Goal: Task Accomplishment & Management: Complete application form

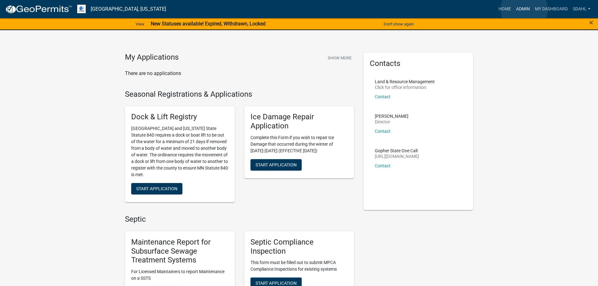
click at [524, 9] on link "Admin" at bounding box center [523, 9] width 19 height 12
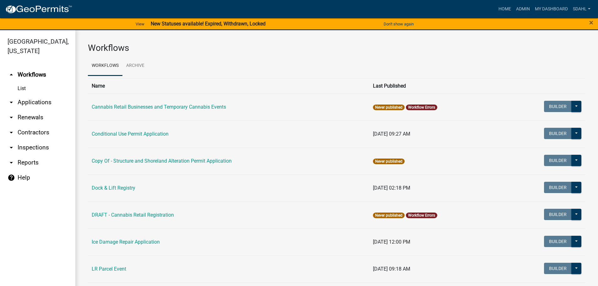
click at [34, 103] on link "arrow_drop_down Applications" at bounding box center [37, 102] width 75 height 15
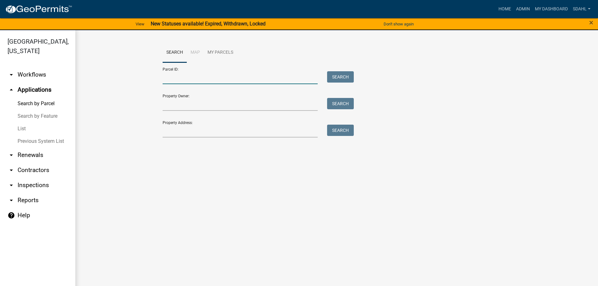
click at [278, 81] on input "Parcel ID:" at bounding box center [240, 77] width 155 height 13
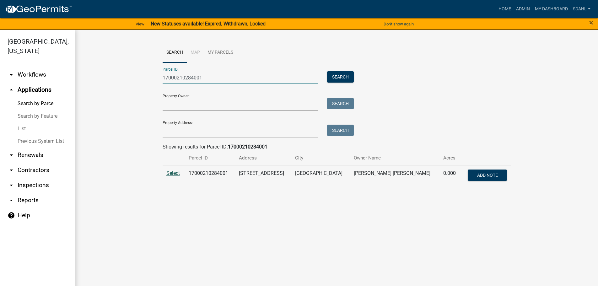
type input "17000210284001"
click at [175, 174] on span "Select" at bounding box center [173, 173] width 14 height 6
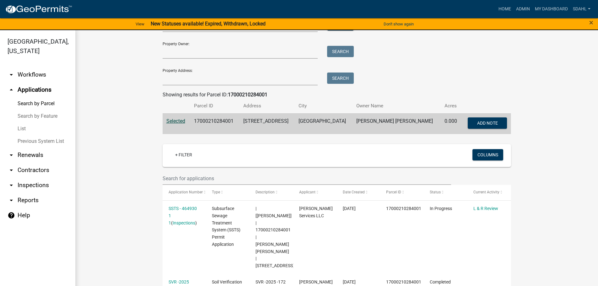
scroll to position [63, 0]
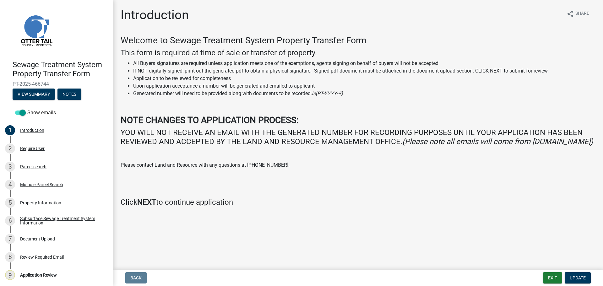
scroll to position [19, 0]
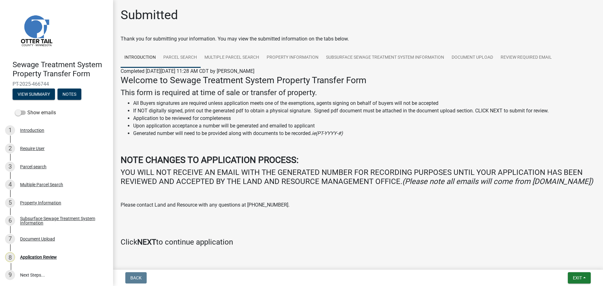
click at [181, 57] on link "Parcel search" at bounding box center [179, 58] width 41 height 20
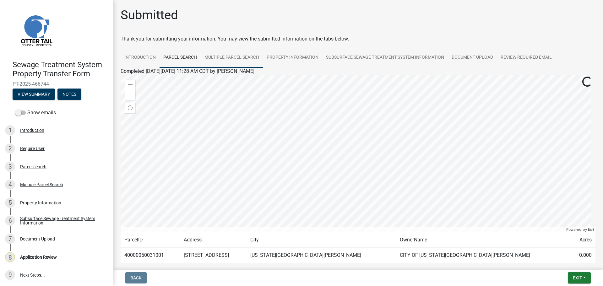
click at [230, 57] on link "Multiple Parcel Search" at bounding box center [232, 58] width 62 height 20
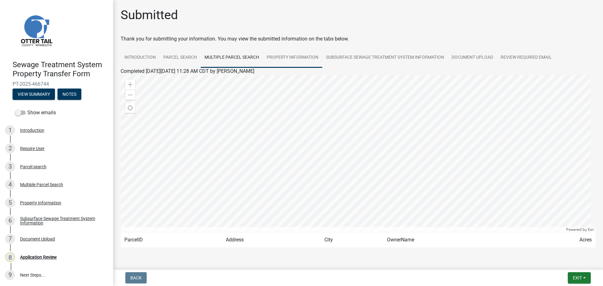
click at [288, 57] on link "Property Information" at bounding box center [292, 58] width 59 height 20
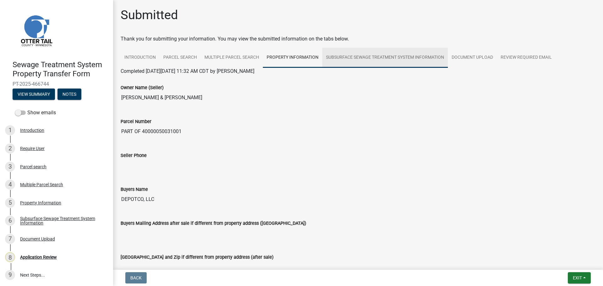
click at [369, 54] on link "Subsurface Sewage Treatment System Information" at bounding box center [385, 58] width 126 height 20
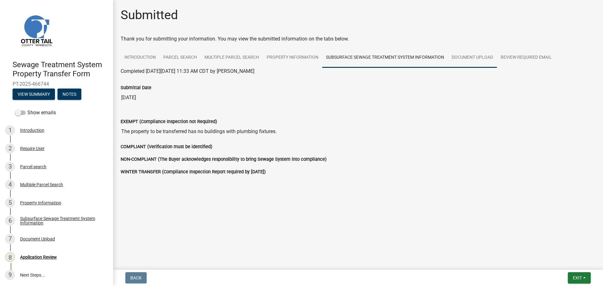
click at [468, 57] on link "Document Upload" at bounding box center [472, 58] width 49 height 20
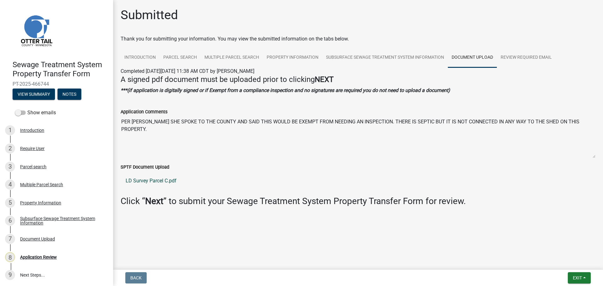
click at [147, 179] on link "LD Survey Parcel C.pdf" at bounding box center [358, 180] width 475 height 15
click at [294, 61] on link "Property Information" at bounding box center [292, 58] width 59 height 20
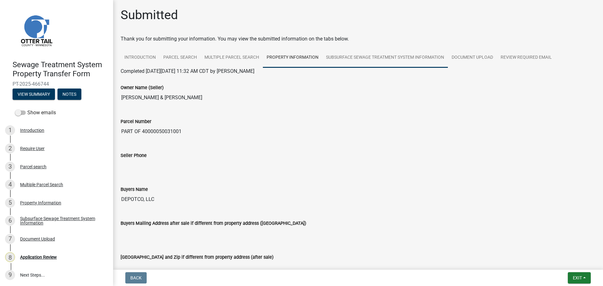
click at [359, 55] on link "Subsurface Sewage Treatment System Information" at bounding box center [385, 58] width 126 height 20
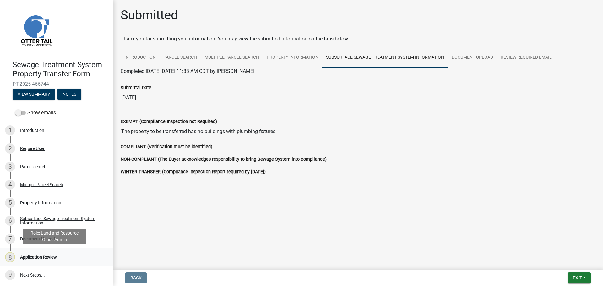
click at [36, 255] on div "Application Review" at bounding box center [38, 257] width 37 height 4
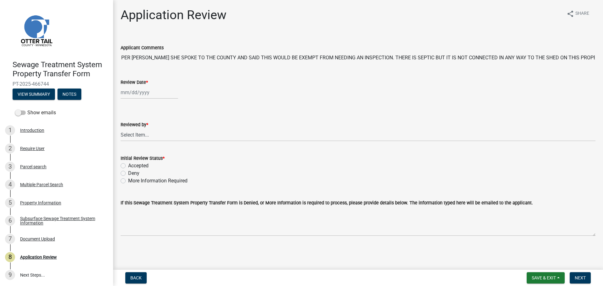
click at [130, 96] on div at bounding box center [149, 92] width 57 height 13
select select "8"
select select "2025"
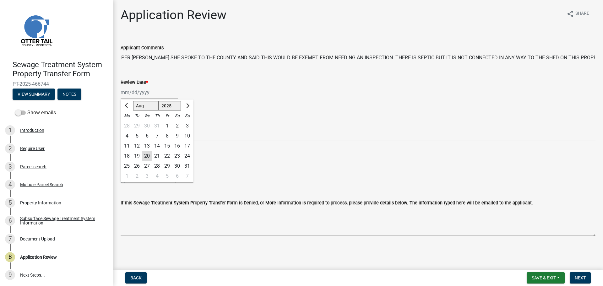
click at [148, 158] on div "20" at bounding box center [147, 156] width 10 height 10
type input "[DATE]"
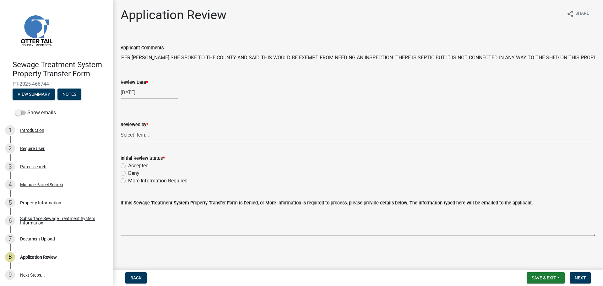
click at [144, 134] on select "Select Item... Alexis Newark Amy Busko Andrea Perales Brittany Tollefson Christ…" at bounding box center [358, 134] width 475 height 13
click at [121, 128] on select "Select Item... Alexis Newark Amy Busko Andrea Perales Brittany Tollefson Christ…" at bounding box center [358, 134] width 475 height 13
select select "67745ee8-7159-4960-80f9-a638286b467c"
click at [139, 167] on label "Accepted" at bounding box center [138, 166] width 20 height 8
click at [132, 166] on input "Accepted" at bounding box center [130, 164] width 4 height 4
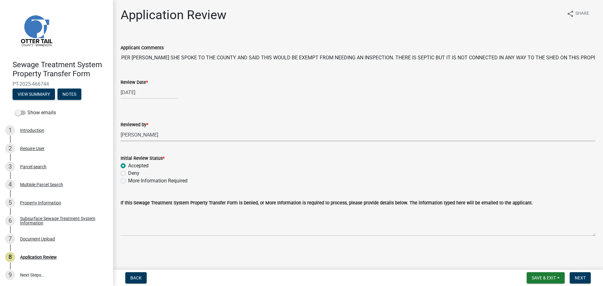
radio input "true"
click at [579, 275] on span "Next" at bounding box center [580, 277] width 11 height 5
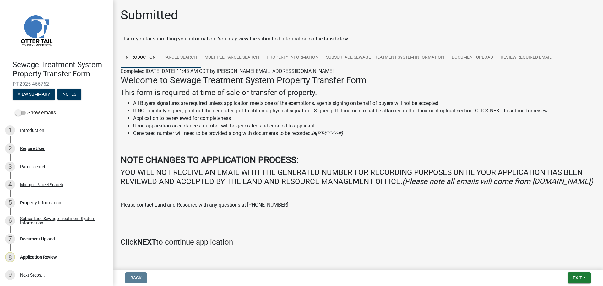
click at [183, 60] on link "Parcel search" at bounding box center [179, 58] width 41 height 20
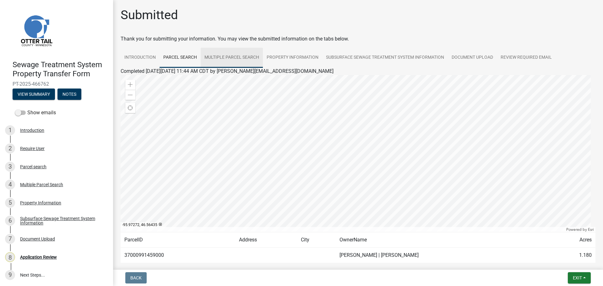
click at [242, 60] on link "Multiple Parcel Search" at bounding box center [232, 58] width 62 height 20
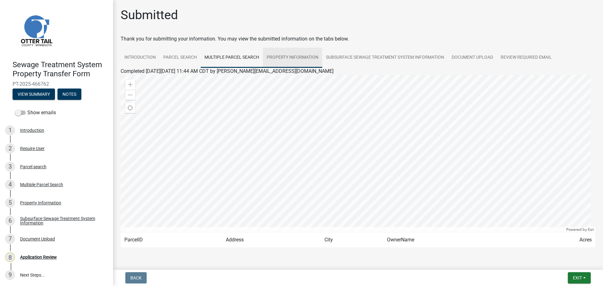
click at [290, 58] on link "Property Information" at bounding box center [292, 58] width 59 height 20
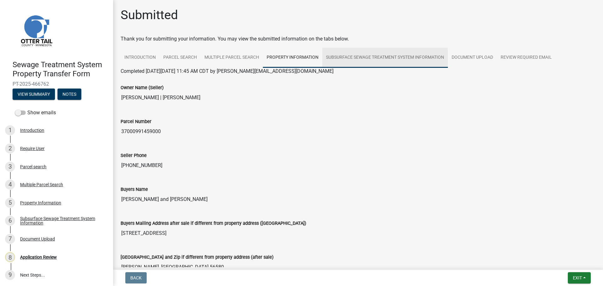
click at [359, 60] on link "Subsurface Sewage Treatment System Information" at bounding box center [385, 58] width 126 height 20
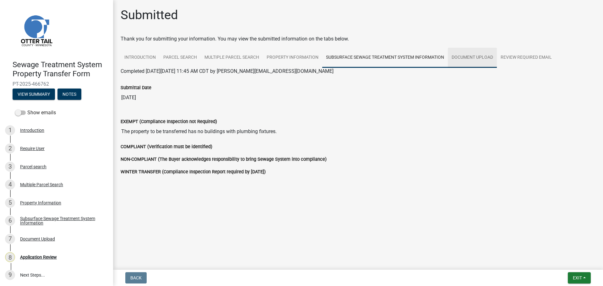
click at [473, 60] on link "Document Upload" at bounding box center [472, 58] width 49 height 20
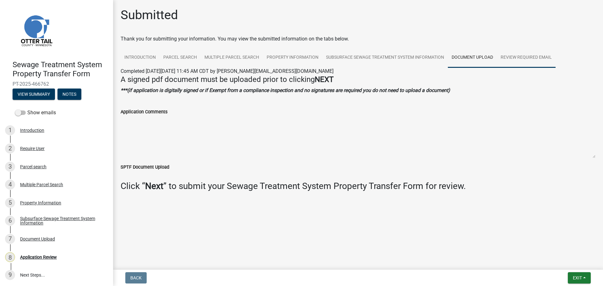
click at [513, 61] on link "Review Required Email" at bounding box center [526, 58] width 59 height 20
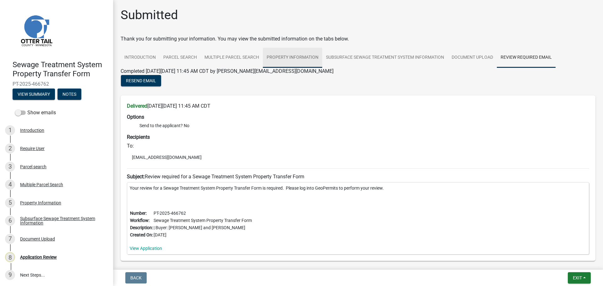
click at [293, 60] on link "Property Information" at bounding box center [292, 58] width 59 height 20
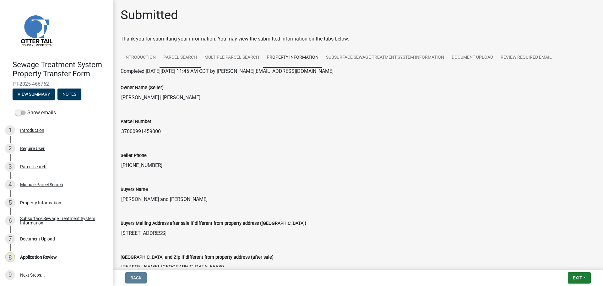
click at [178, 56] on link "Parcel search" at bounding box center [179, 58] width 41 height 20
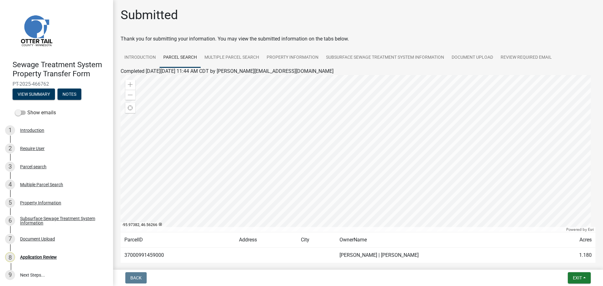
click at [141, 257] on td "37000991459000" at bounding box center [178, 255] width 115 height 15
copy td "37000991459000"
click at [39, 256] on div "Application Review" at bounding box center [38, 257] width 37 height 4
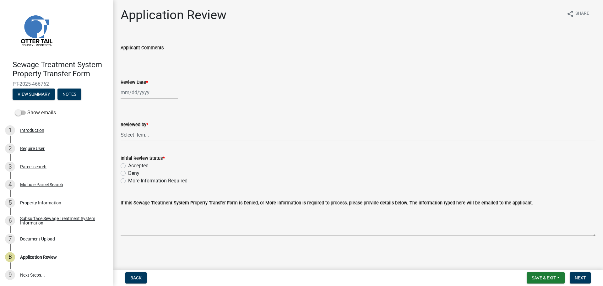
click at [149, 94] on div at bounding box center [149, 92] width 57 height 13
select select "8"
select select "2025"
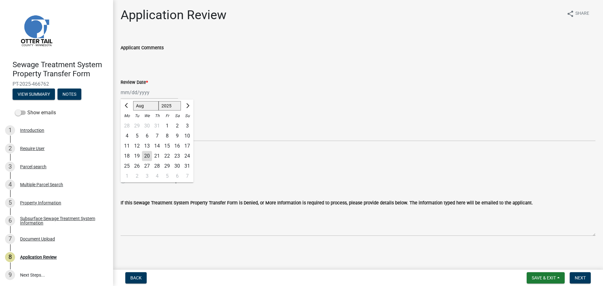
click at [145, 155] on div "20" at bounding box center [147, 156] width 10 height 10
type input "[DATE]"
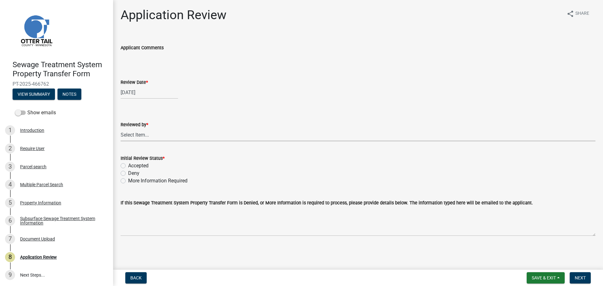
click at [138, 134] on select "Select Item... Alexis Newark Amy Busko Andrea Perales Brittany Tollefson Christ…" at bounding box center [358, 134] width 475 height 13
click at [121, 128] on select "Select Item... Alexis Newark Amy Busko Andrea Perales Brittany Tollefson Christ…" at bounding box center [358, 134] width 475 height 13
select select "67745ee8-7159-4960-80f9-a638286b467c"
drag, startPoint x: 145, startPoint y: 165, endPoint x: 266, endPoint y: 176, distance: 122.0
click at [145, 165] on label "Accepted" at bounding box center [138, 166] width 20 height 8
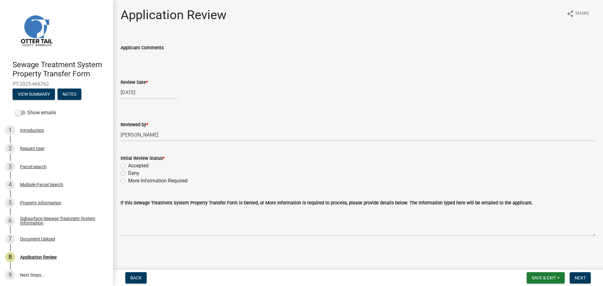
click at [128, 167] on label "Accepted" at bounding box center [138, 166] width 20 height 8
click at [128, 166] on input "Accepted" at bounding box center [130, 164] width 4 height 4
radio input "true"
click at [581, 276] on span "Next" at bounding box center [580, 277] width 11 height 5
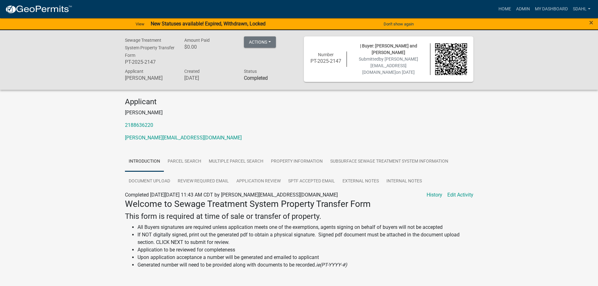
click at [250, 113] on p "Beth M McDonald" at bounding box center [299, 113] width 349 height 8
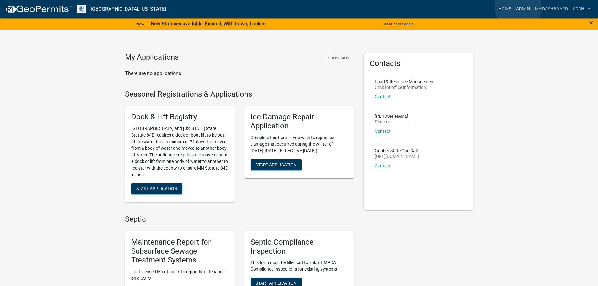
click at [518, 7] on link "Admin" at bounding box center [523, 9] width 19 height 12
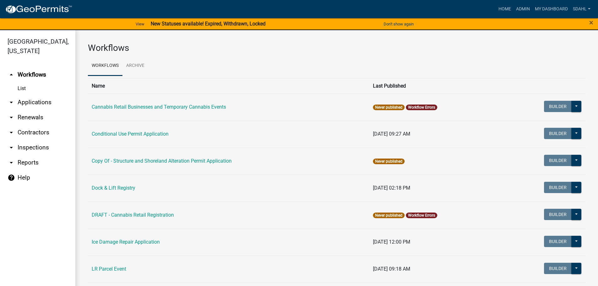
click at [50, 100] on link "arrow_drop_down Applications" at bounding box center [37, 102] width 75 height 15
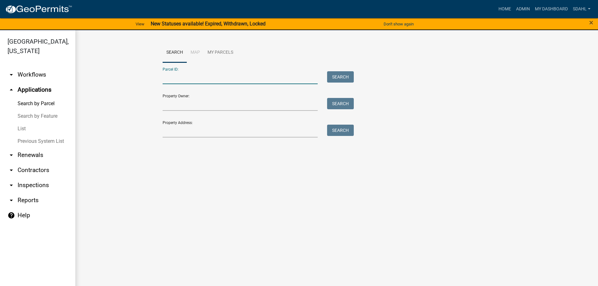
click at [185, 79] on input "Parcel ID:" at bounding box center [240, 77] width 155 height 13
paste input "37000991459000"
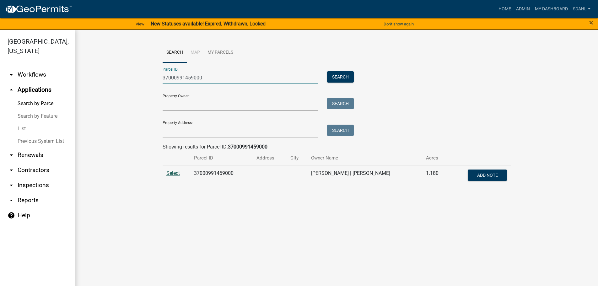
type input "37000991459000"
click at [170, 172] on span "Select" at bounding box center [173, 173] width 14 height 6
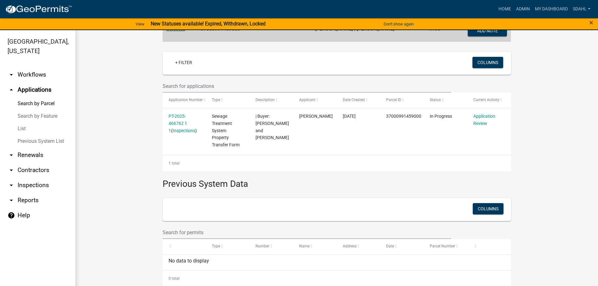
scroll to position [150, 0]
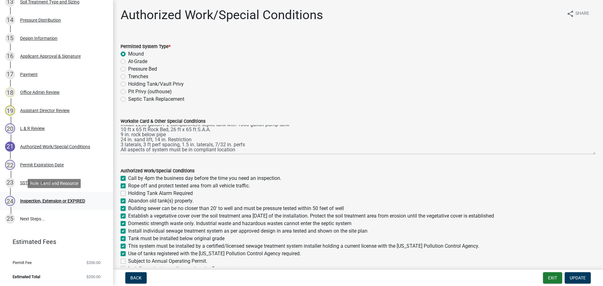
scroll to position [355, 0]
click at [28, 126] on div "L & R Review" at bounding box center [32, 128] width 25 height 4
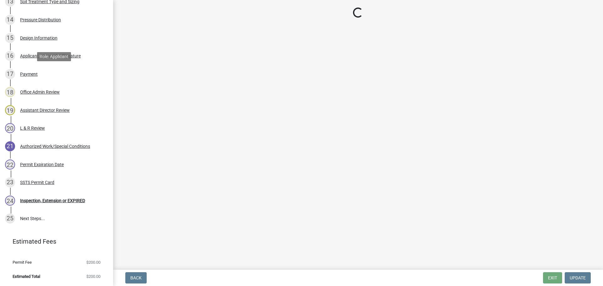
select select "05826fb5-7c18-481d-abe0-188b58e93217"
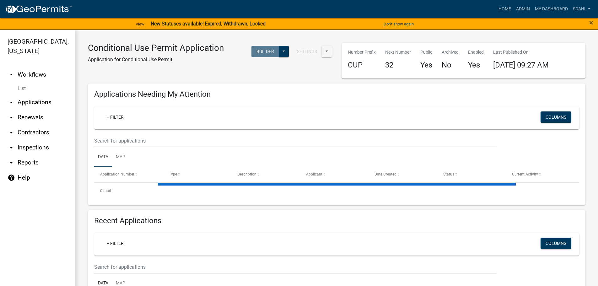
select select "3: 100"
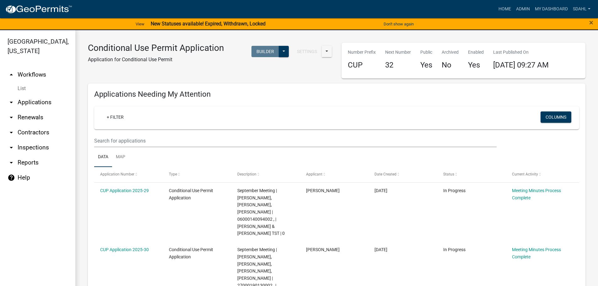
click at [35, 72] on link "arrow_drop_up Workflows" at bounding box center [37, 74] width 75 height 15
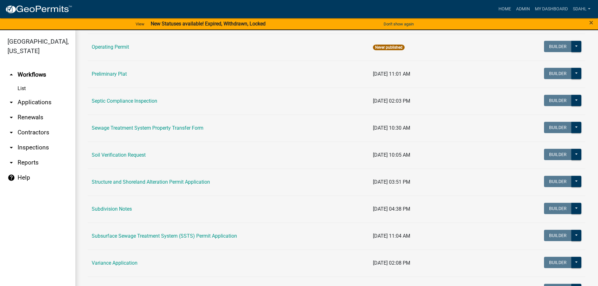
scroll to position [314, 0]
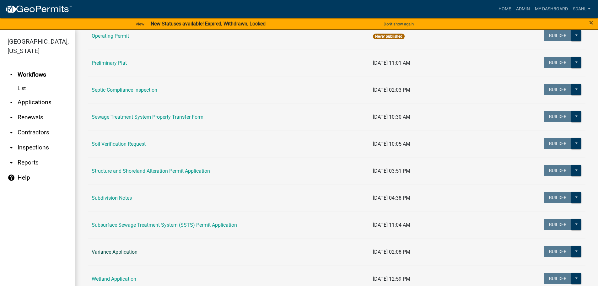
click at [117, 251] on link "Variance Application" at bounding box center [115, 252] width 46 height 6
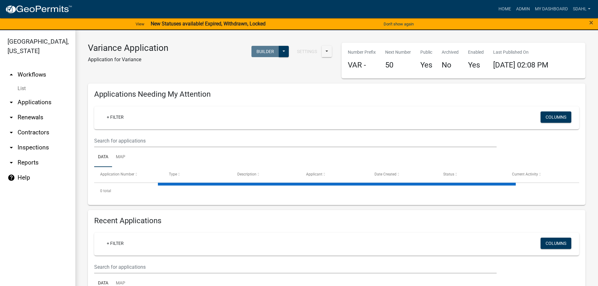
select select "1: 25"
select select "3: 100"
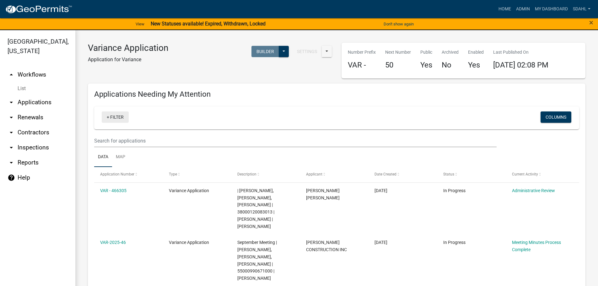
click at [111, 118] on link "+ Filter" at bounding box center [115, 116] width 27 height 11
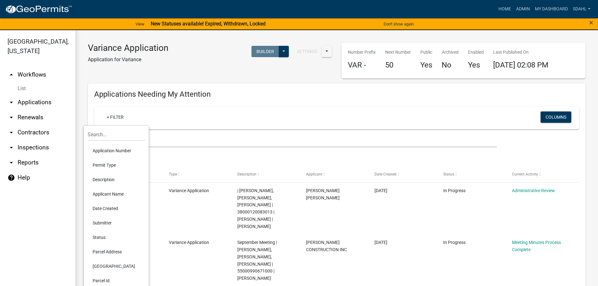
click at [104, 179] on li "Description" at bounding box center [116, 179] width 57 height 14
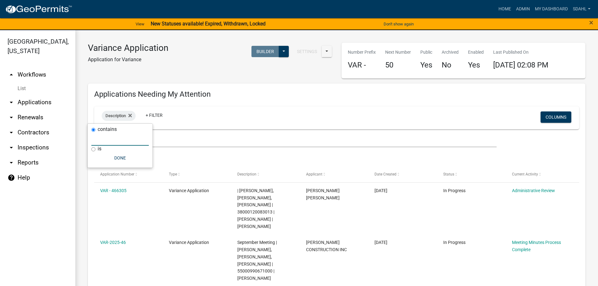
click at [118, 139] on input "text" at bounding box center [119, 139] width 57 height 13
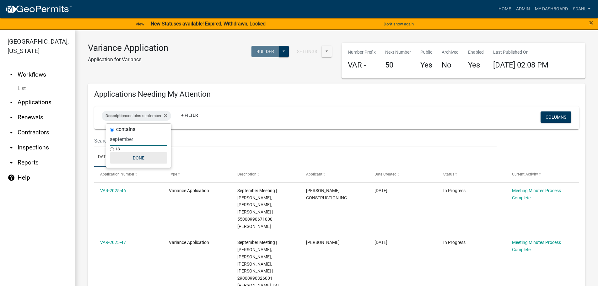
type input "september"
click at [137, 159] on button "Done" at bounding box center [138, 157] width 57 height 11
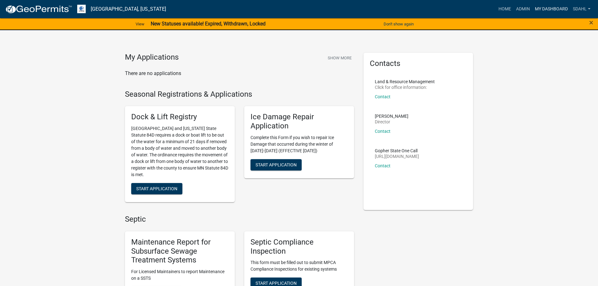
click at [547, 9] on link "My Dashboard" at bounding box center [551, 9] width 38 height 12
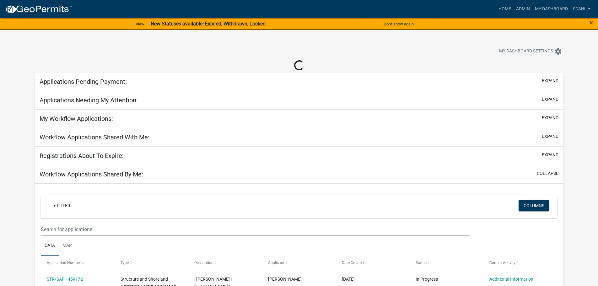
select select "3: 100"
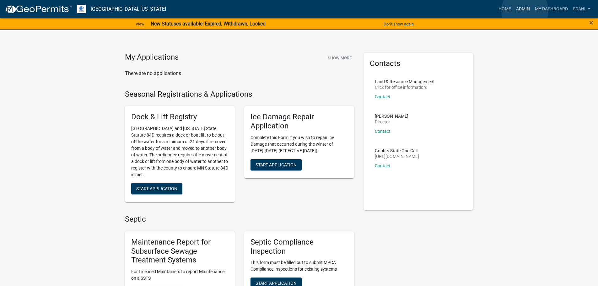
click at [525, 11] on link "Admin" at bounding box center [523, 9] width 19 height 12
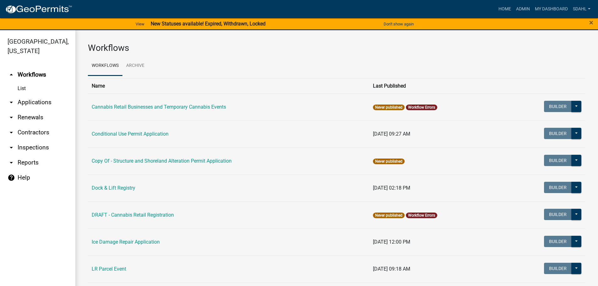
click at [48, 103] on link "arrow_drop_down Applications" at bounding box center [37, 102] width 75 height 15
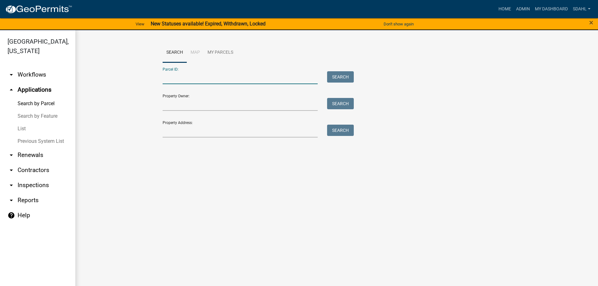
click at [228, 79] on input "Parcel ID:" at bounding box center [240, 77] width 155 height 13
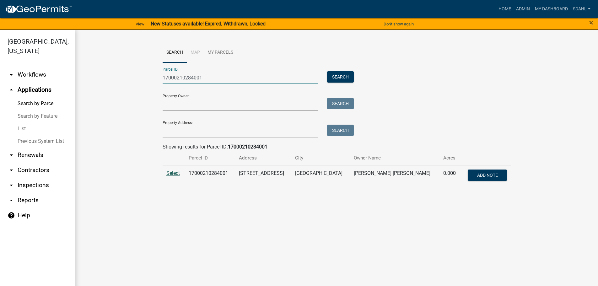
type input "17000210284001"
click at [178, 172] on span "Select" at bounding box center [173, 173] width 14 height 6
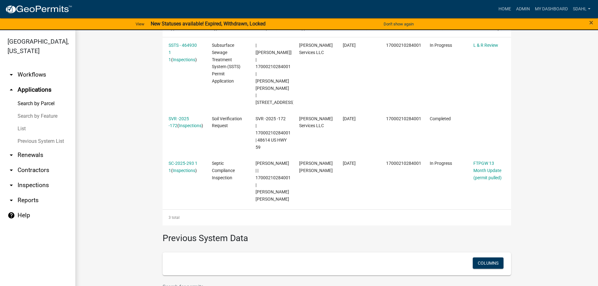
scroll to position [220, 0]
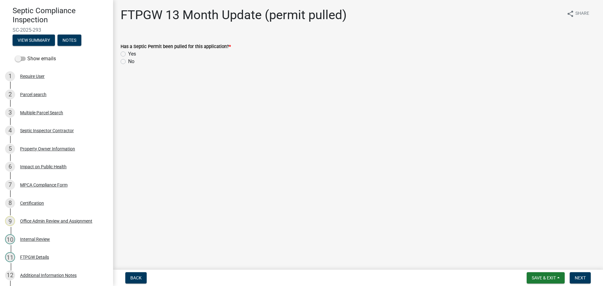
scroll to position [63, 0]
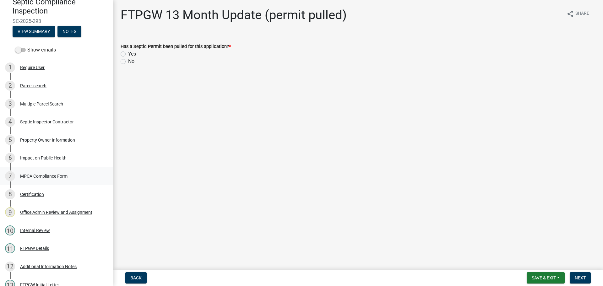
click at [43, 174] on div "MPCA Compliance Form" at bounding box center [43, 176] width 47 height 4
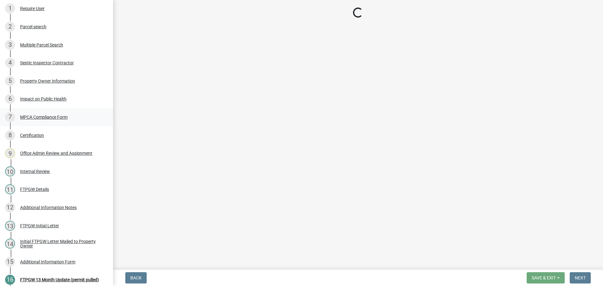
scroll to position [145, 0]
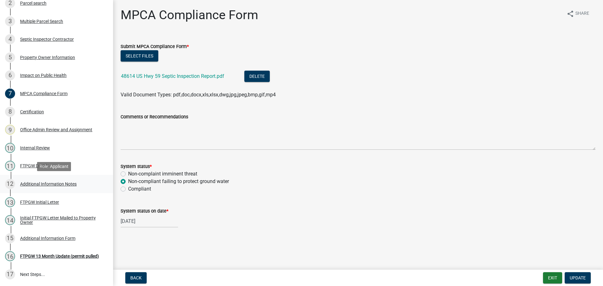
click at [40, 186] on div "Additional Information Notes" at bounding box center [48, 184] width 57 height 4
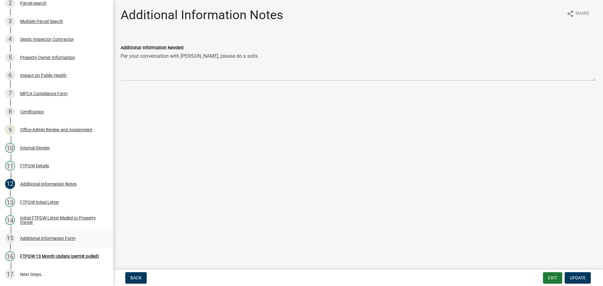
click at [54, 240] on div "Additional Information Form" at bounding box center [47, 238] width 55 height 4
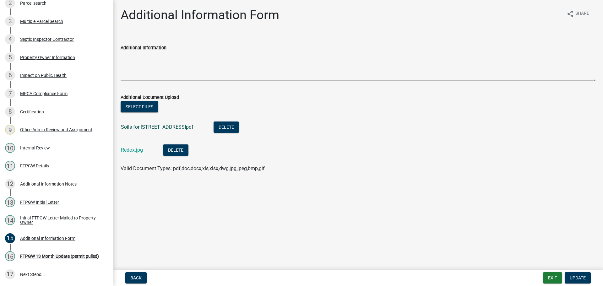
click at [163, 128] on link "Soils for 48614 US Hwy 59.pdf" at bounding box center [157, 127] width 73 height 6
click at [49, 88] on link "7 MPCA Compliance Form" at bounding box center [56, 93] width 113 height 18
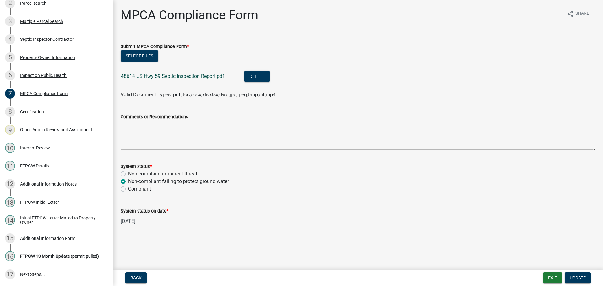
click at [170, 74] on link "48614 US Hwy 59 Septic Inspection Report.pdf" at bounding box center [172, 76] width 103 height 6
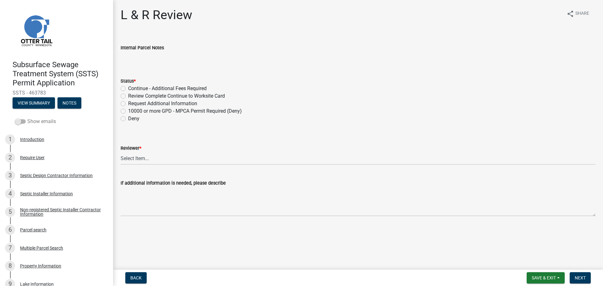
click at [21, 119] on span at bounding box center [20, 121] width 11 height 4
click at [27, 118] on input "Show emails" at bounding box center [27, 118] width 0 height 0
click at [47, 103] on button "View Summary" at bounding box center [34, 102] width 42 height 11
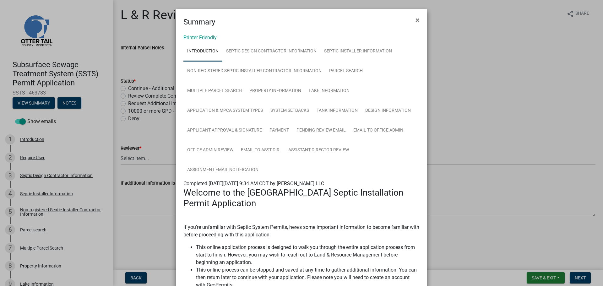
click at [199, 34] on div "Printer Friendly Introduction Septic Design Contractor Information Septic Insta…" at bounding box center [301, 291] width 251 height 526
click at [199, 37] on link "Printer Friendly" at bounding box center [199, 38] width 33 height 6
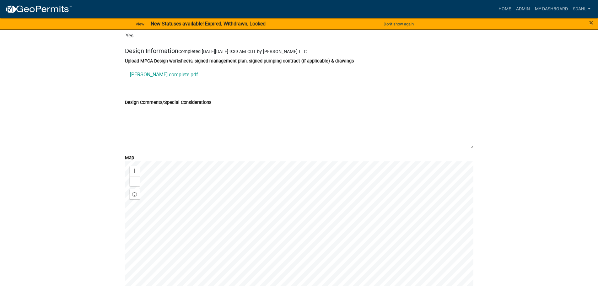
scroll to position [2637, 0]
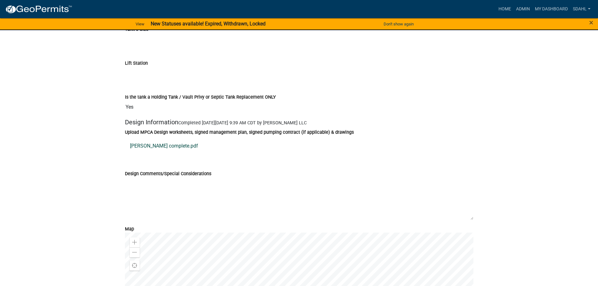
click at [161, 149] on link "[PERSON_NAME] complete.pdf" at bounding box center [299, 145] width 349 height 15
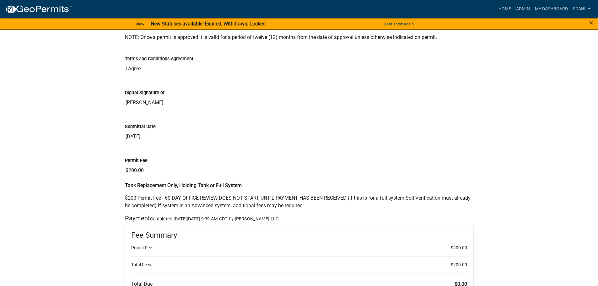
scroll to position [3328, 0]
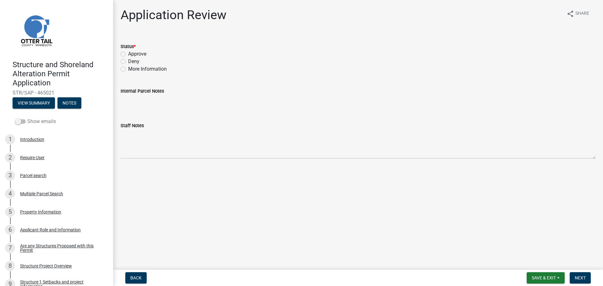
click at [39, 122] on label "Show emails" at bounding box center [35, 122] width 41 height 8
click at [27, 118] on input "Show emails" at bounding box center [27, 118] width 0 height 0
click at [38, 101] on button "View Summary" at bounding box center [34, 102] width 42 height 11
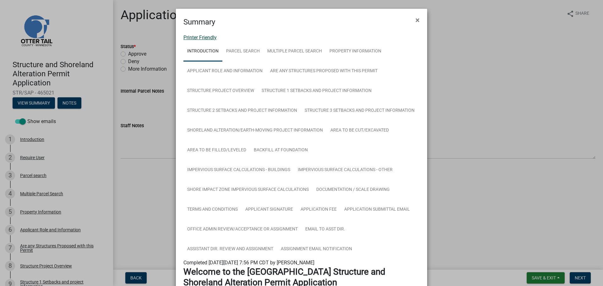
click at [203, 38] on link "Printer Friendly" at bounding box center [199, 38] width 33 height 6
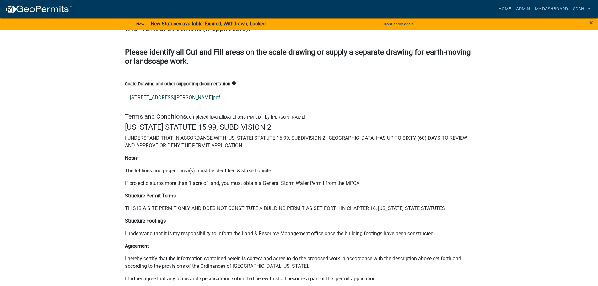
scroll to position [8226, 0]
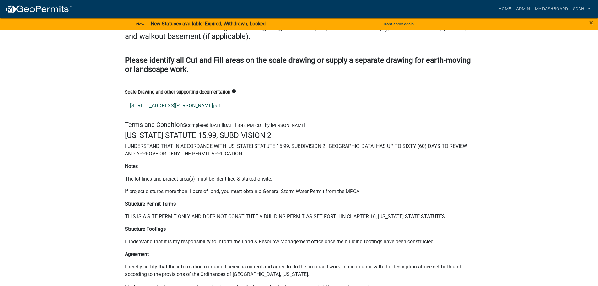
click at [179, 98] on link "[STREET_ADDRESS][PERSON_NAME]pdf" at bounding box center [299, 105] width 349 height 15
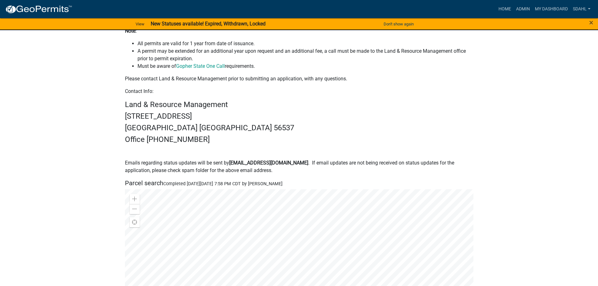
scroll to position [0, 0]
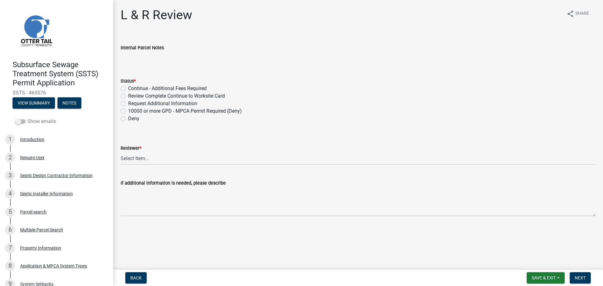
click at [41, 122] on label "Show emails" at bounding box center [35, 122] width 41 height 8
click at [27, 118] on input "Show emails" at bounding box center [27, 118] width 0 height 0
click at [35, 103] on button "View Summary" at bounding box center [34, 102] width 42 height 11
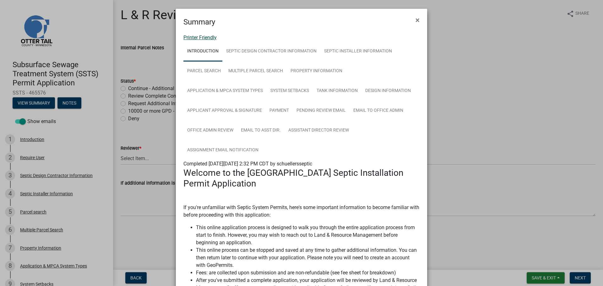
click at [203, 36] on link "Printer Friendly" at bounding box center [199, 38] width 33 height 6
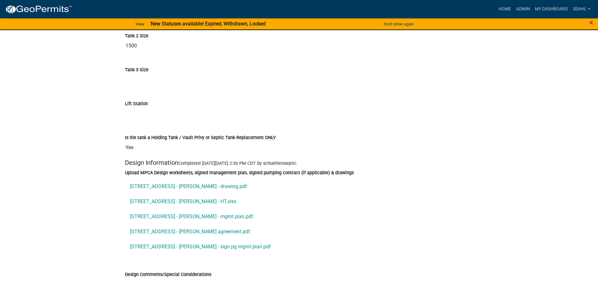
scroll to position [2229, 0]
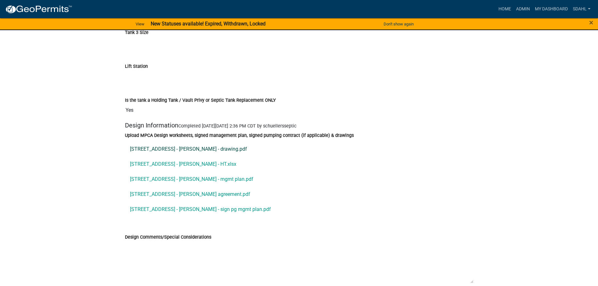
click at [205, 145] on link "13621 Co Hwy 47 - Erickson - drawing.pdf" at bounding box center [299, 149] width 349 height 15
click at [178, 159] on link "13621 Co Hwy 47 - Erickson - HT.xlsx" at bounding box center [299, 164] width 349 height 15
click at [164, 161] on link "13621 Co Hwy 47 - Erickson - HT.xlsx" at bounding box center [299, 164] width 349 height 15
click at [189, 175] on link "13621 Co Hwy 47 - Erickson - mgmt plan.pdf" at bounding box center [299, 179] width 349 height 15
click at [221, 190] on link "13621 Co Hwy 47 - Erickson - pumper agreement.pdf" at bounding box center [299, 194] width 349 height 15
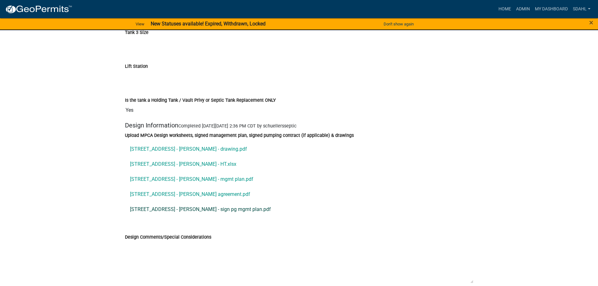
click at [193, 204] on link "13621 Co Hwy 47 - Erickson - sign pg mgmt plan.pdf" at bounding box center [299, 209] width 349 height 15
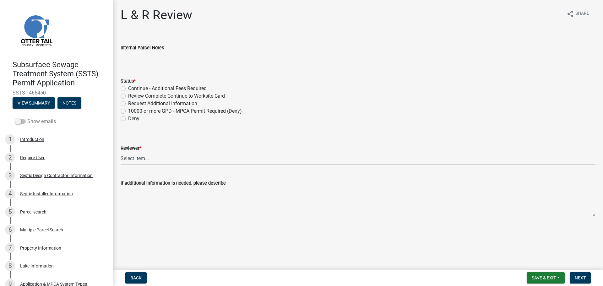
click at [43, 122] on label "Show emails" at bounding box center [35, 122] width 41 height 8
click at [27, 118] on input "Show emails" at bounding box center [27, 118] width 0 height 0
click at [41, 99] on button "View Summary" at bounding box center [34, 102] width 42 height 11
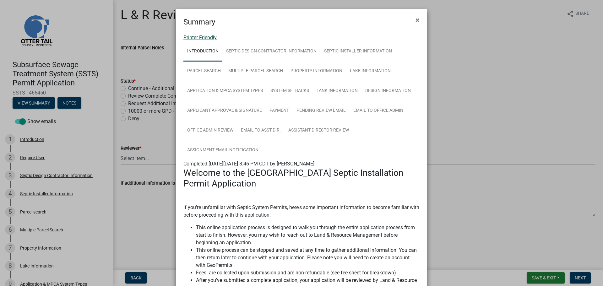
click at [204, 39] on link "Printer Friendly" at bounding box center [199, 38] width 33 height 6
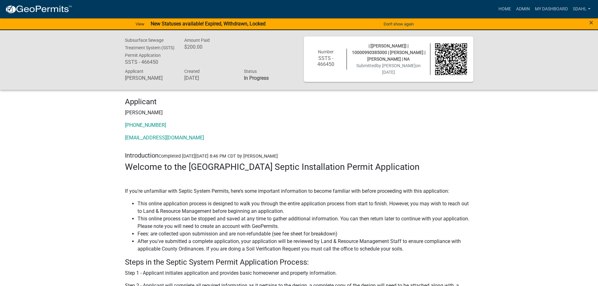
drag, startPoint x: 537, startPoint y: 53, endPoint x: 538, endPoint y: 46, distance: 7.2
click at [537, 53] on div "Subsurface Sewage Treatment System (SSTS) Permit Application SSTS - 466450 Amou…" at bounding box center [299, 60] width 598 height 60
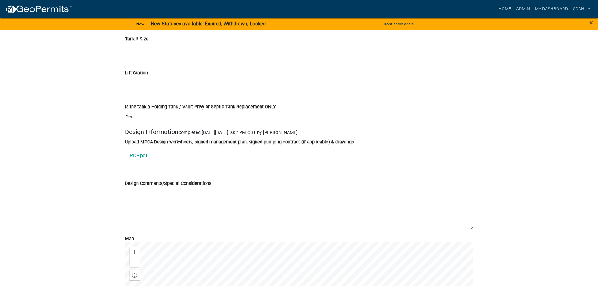
scroll to position [2480, 0]
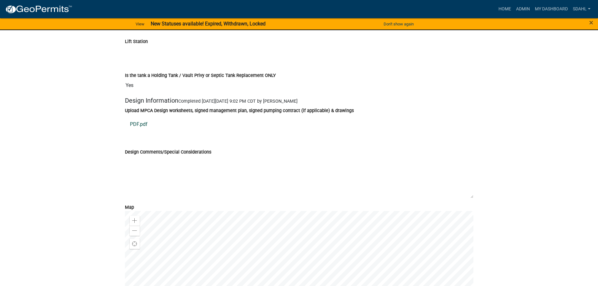
click at [142, 132] on link "PDF.pdf" at bounding box center [299, 124] width 349 height 15
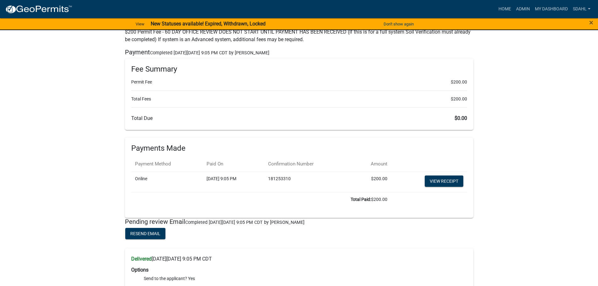
scroll to position [3171, 0]
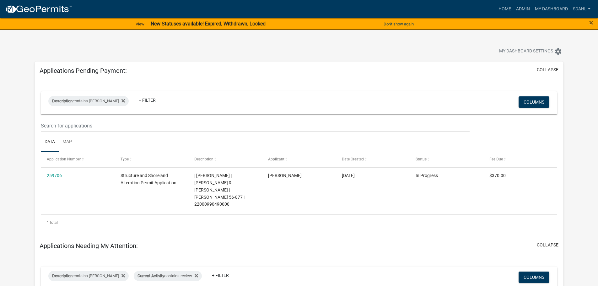
select select "3: 100"
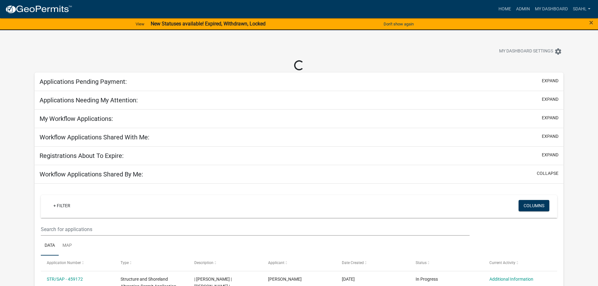
select select "3: 100"
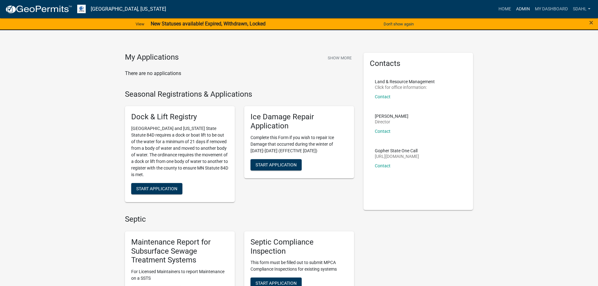
click at [518, 8] on link "Admin" at bounding box center [523, 9] width 19 height 12
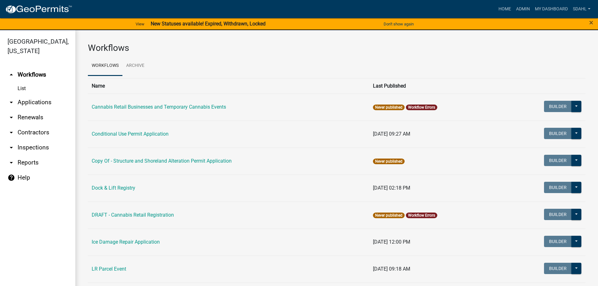
click at [33, 102] on link "arrow_drop_down Applications" at bounding box center [37, 102] width 75 height 15
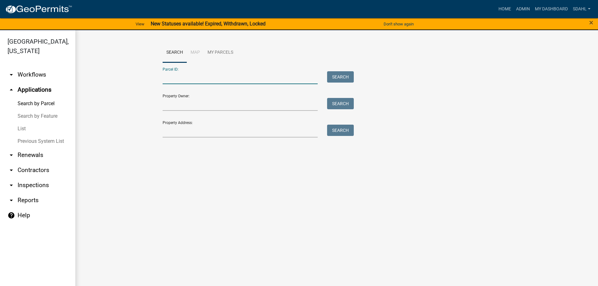
click at [207, 76] on input "Parcel ID:" at bounding box center [240, 77] width 155 height 13
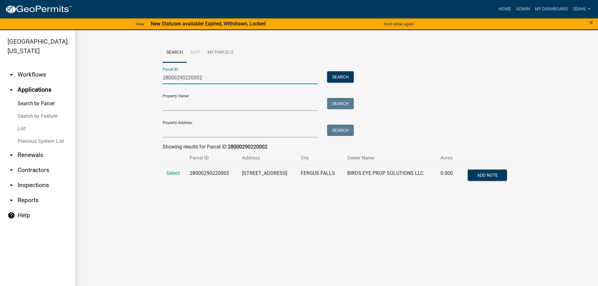
type input "28000290220002"
click at [170, 176] on td "Select" at bounding box center [175, 175] width 24 height 21
click at [171, 174] on span "Select" at bounding box center [173, 173] width 14 height 6
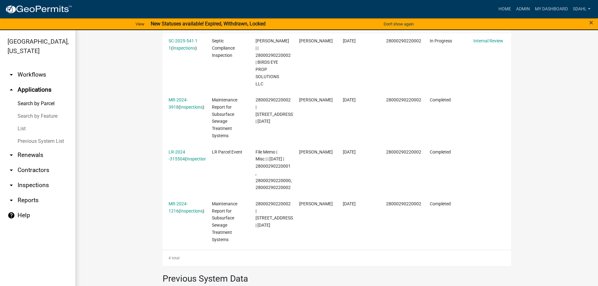
scroll to position [188, 0]
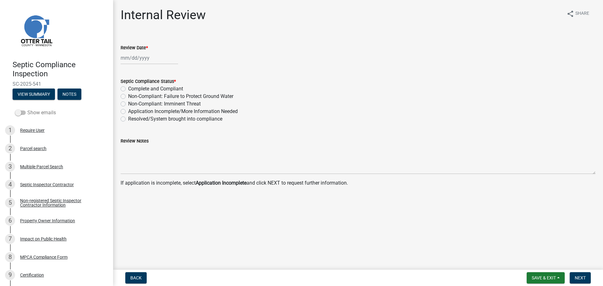
click at [39, 112] on label "Show emails" at bounding box center [35, 113] width 41 height 8
click at [27, 109] on input "Show emails" at bounding box center [27, 109] width 0 height 0
click at [35, 147] on div "Parcel search" at bounding box center [33, 148] width 26 height 4
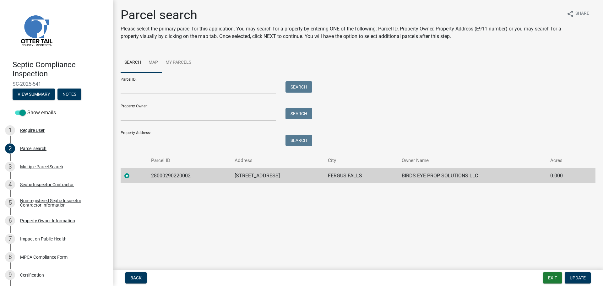
click at [150, 62] on link "Map" at bounding box center [153, 63] width 17 height 20
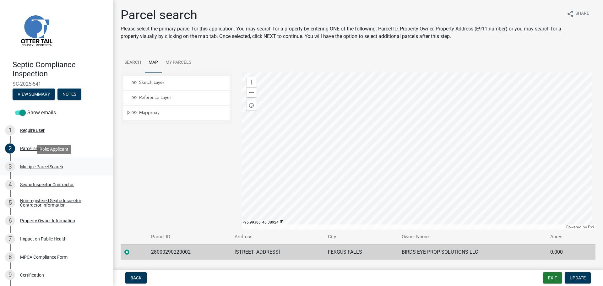
click at [41, 167] on div "Multiple Parcel Search" at bounding box center [41, 167] width 43 height 4
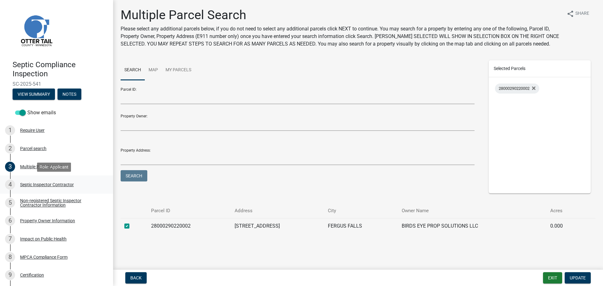
click at [37, 183] on div "Septic Inspector Contractor" at bounding box center [47, 184] width 54 height 4
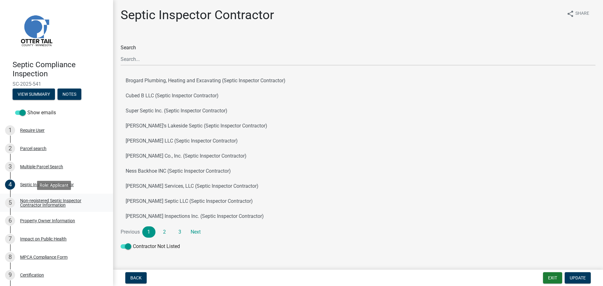
click at [40, 202] on div "Non-registered Septic Inspector Contractor Information" at bounding box center [61, 202] width 83 height 9
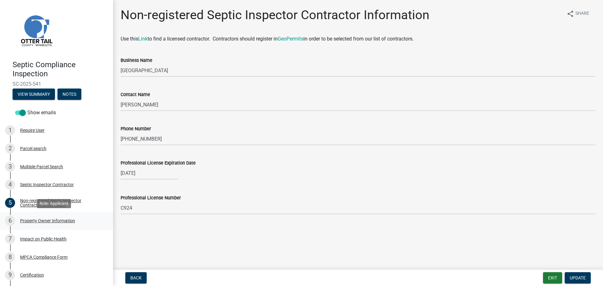
click at [42, 220] on div "Property Owner Information" at bounding box center [47, 221] width 55 height 4
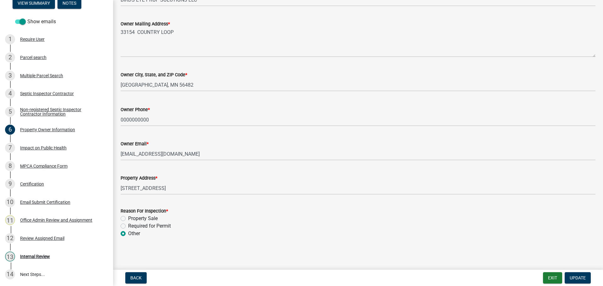
scroll to position [133, 0]
click at [51, 148] on div "Impact on Public Health" at bounding box center [43, 148] width 46 height 4
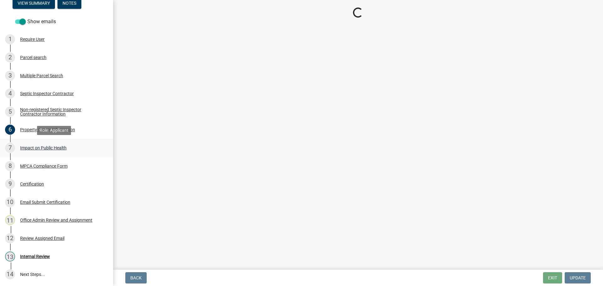
scroll to position [0, 0]
select select "1a7c86e4-cf6b-41f6-afe3-3c9098e6f82c"
select select "417b4922-34f7-470e-ae36-20524b37a687"
select select "78780ce8-5bbe-4cd5-bcf8-0d512ea88807"
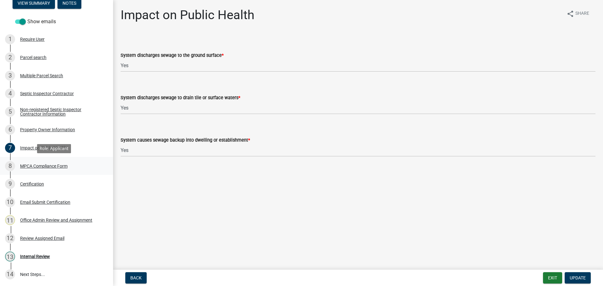
click at [42, 166] on div "MPCA Compliance Form" at bounding box center [43, 166] width 47 height 4
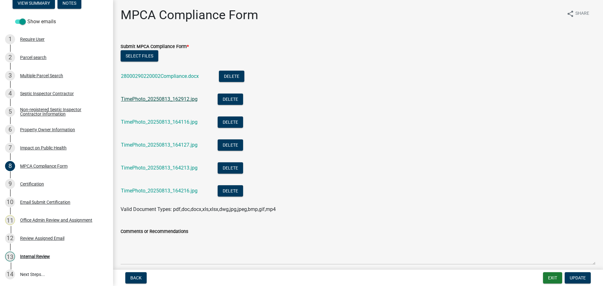
click at [164, 100] on link "TimePhoto_20250813_162912.jpg" at bounding box center [159, 99] width 77 height 6
click at [161, 122] on link "TimePhoto_20250813_164116.jpg" at bounding box center [159, 122] width 77 height 6
click at [165, 145] on link "TimePhoto_20250813_164127.jpg" at bounding box center [159, 145] width 77 height 6
click at [165, 169] on link "TimePhoto_20250813_164213.jpg" at bounding box center [159, 168] width 77 height 6
click at [172, 191] on link "TimePhoto_20250813_164216.jpg" at bounding box center [159, 191] width 77 height 6
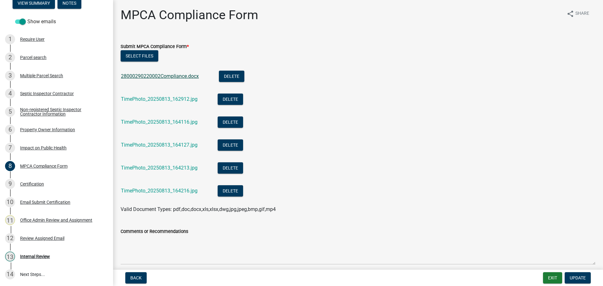
click at [163, 76] on link "28000290220002Compliance.docx" at bounding box center [160, 76] width 78 height 6
click at [34, 181] on div "9 Certification" at bounding box center [54, 184] width 98 height 10
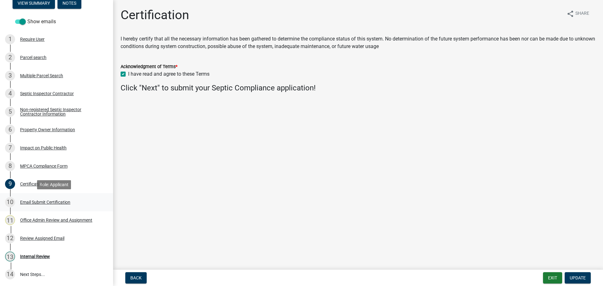
click at [41, 203] on div "Email Submit Certification" at bounding box center [45, 202] width 50 height 4
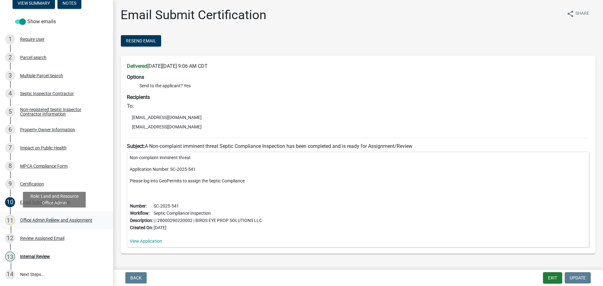
click at [51, 218] on div "Office Admin Review and Assignment" at bounding box center [56, 220] width 72 height 4
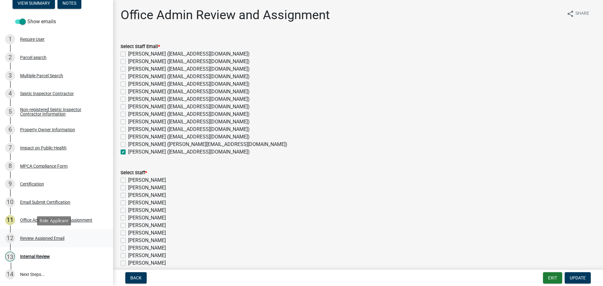
click at [47, 237] on div "Review Assigned Email" at bounding box center [42, 238] width 44 height 4
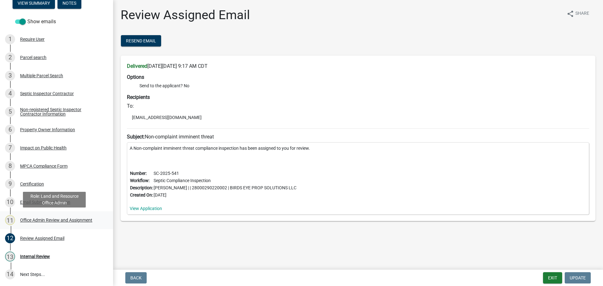
click at [44, 217] on div "11 Office Admin Review and Assignment" at bounding box center [54, 220] width 98 height 10
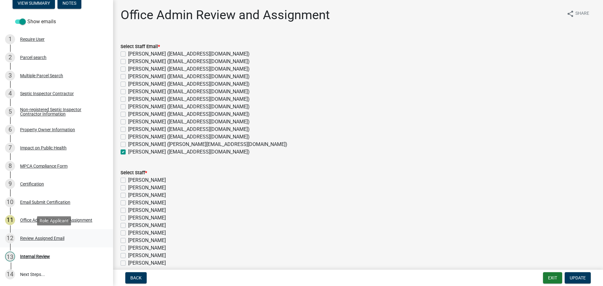
click at [43, 240] on div "Review Assigned Email" at bounding box center [42, 238] width 44 height 4
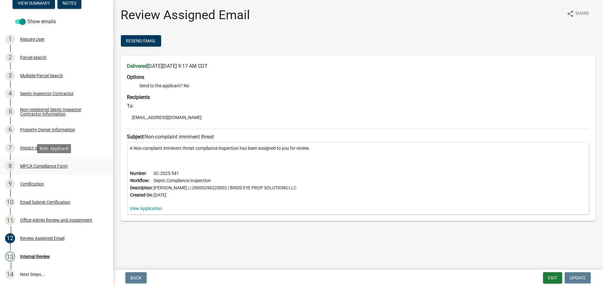
click at [42, 168] on div "MPCA Compliance Form" at bounding box center [43, 166] width 47 height 4
